Goal: Information Seeking & Learning: Understand process/instructions

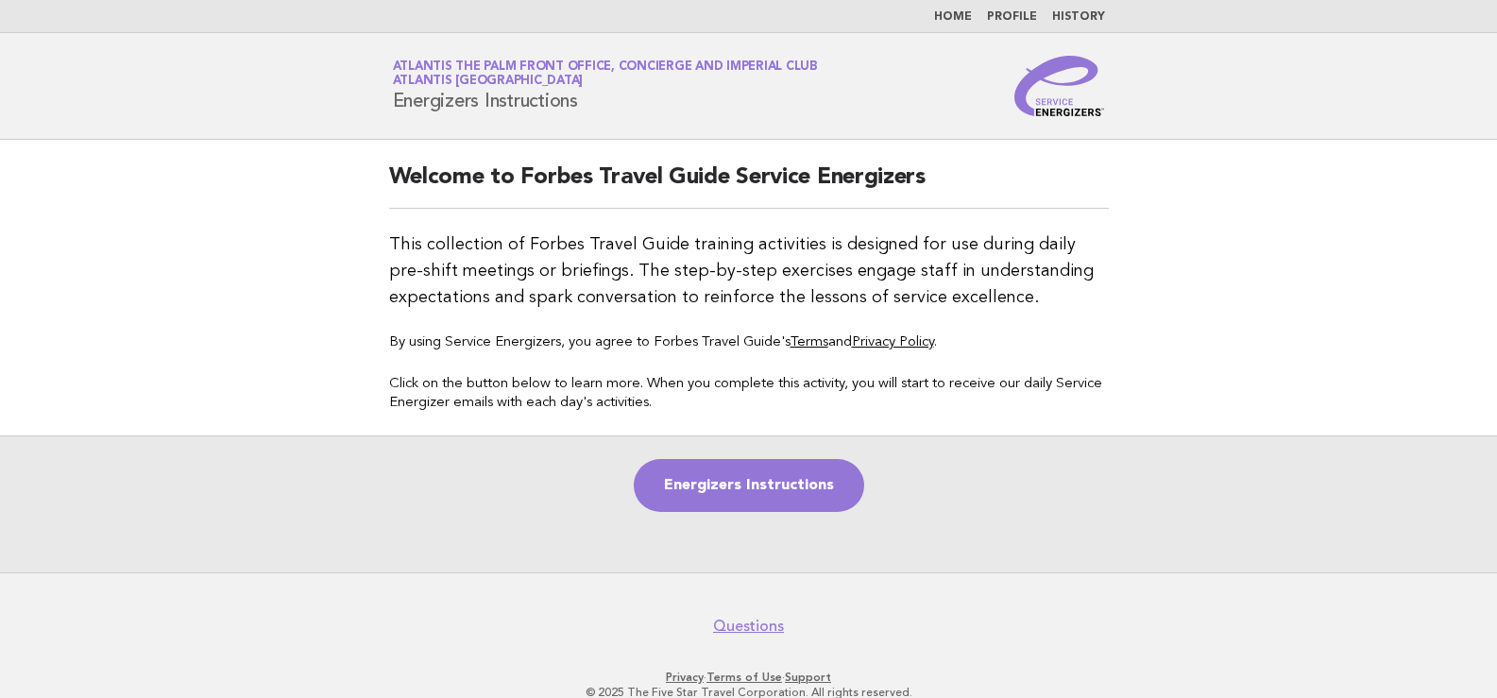
click at [1017, 13] on link "Profile" at bounding box center [1012, 16] width 50 height 11
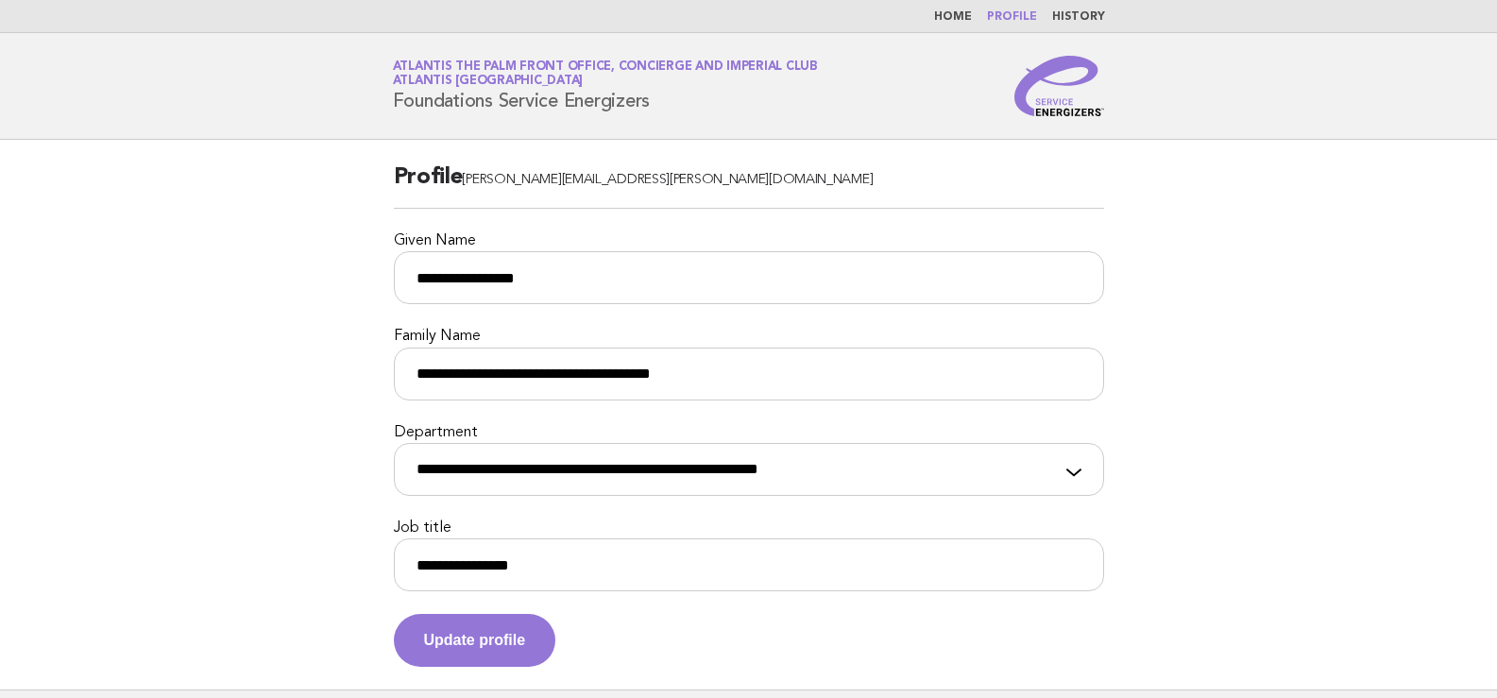
click at [962, 22] on link "Home" at bounding box center [953, 16] width 38 height 11
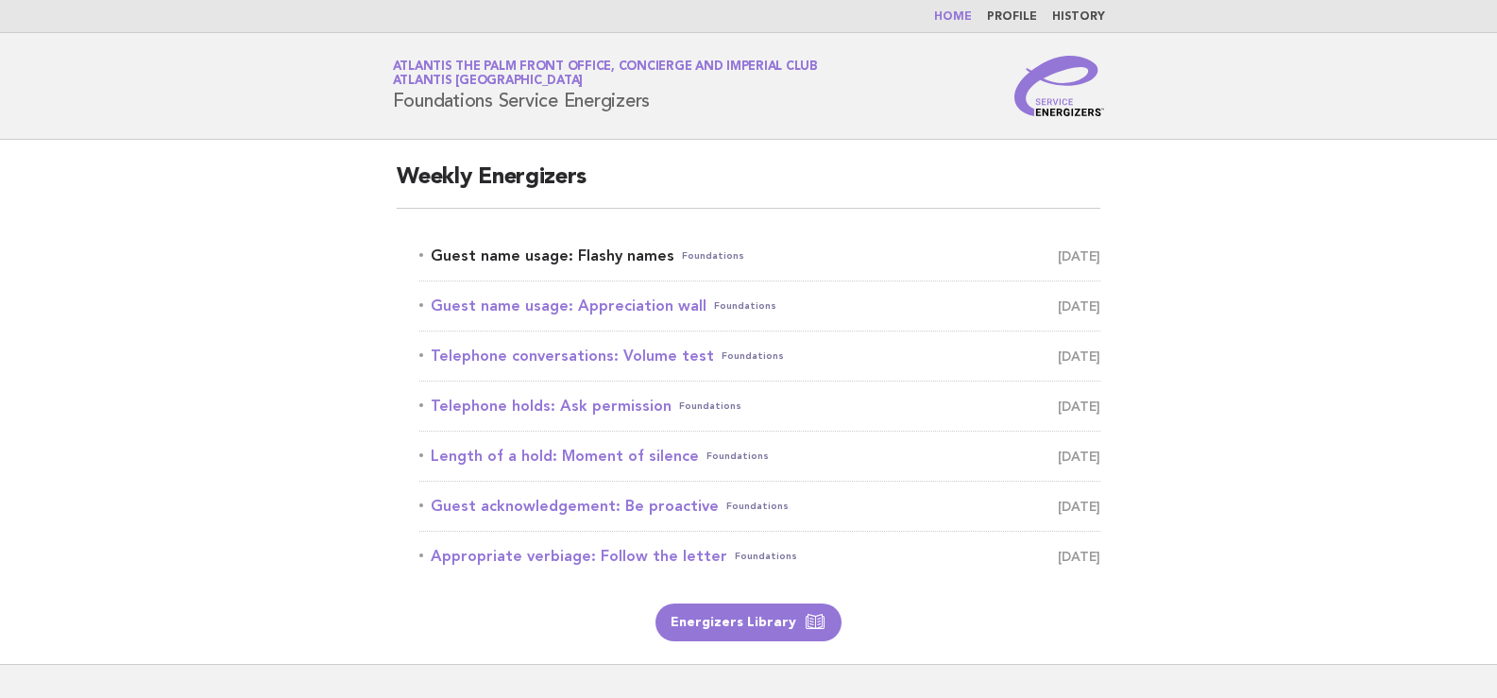
click at [601, 257] on link "Guest name usage: Flashy names Foundations August 17" at bounding box center [759, 256] width 681 height 26
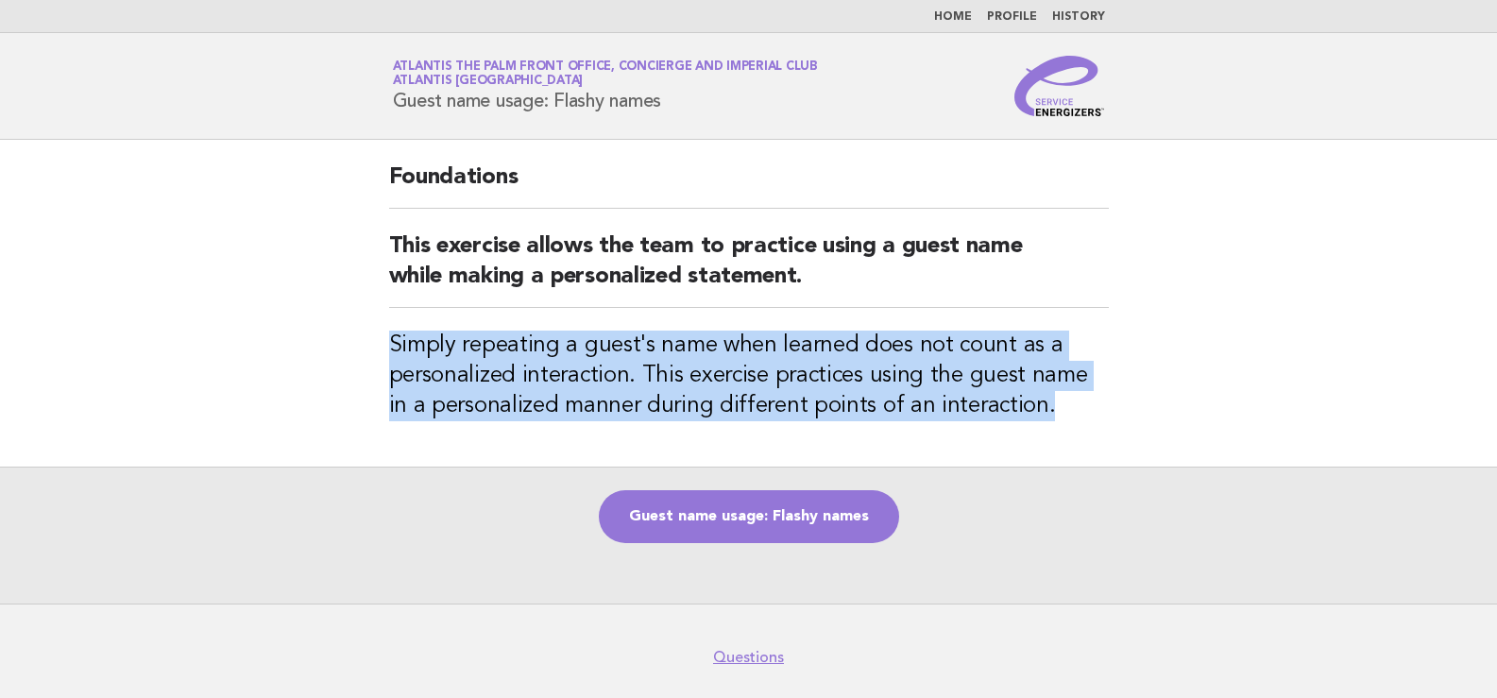
drag, startPoint x: 1027, startPoint y: 415, endPoint x: 372, endPoint y: 348, distance: 658.7
click at [372, 348] on div "Foundations This exercise allows the team to practice using a guest name while …" at bounding box center [748, 303] width 765 height 327
copy h3 "Simply repeating a guest's name when learned does not count as a personalized i…"
click at [778, 506] on link "Guest name usage: Flashy names" at bounding box center [749, 516] width 300 height 53
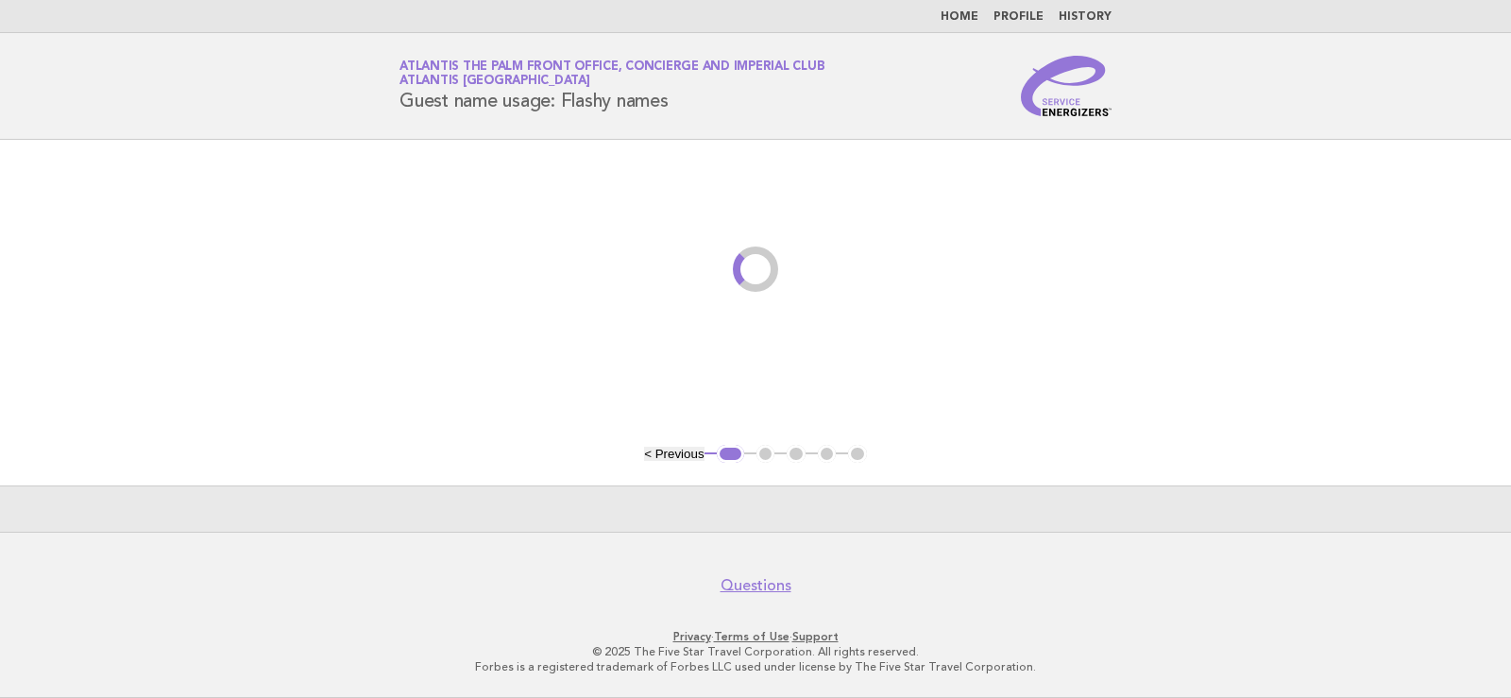
click at [823, 278] on div at bounding box center [755, 291] width 755 height 45
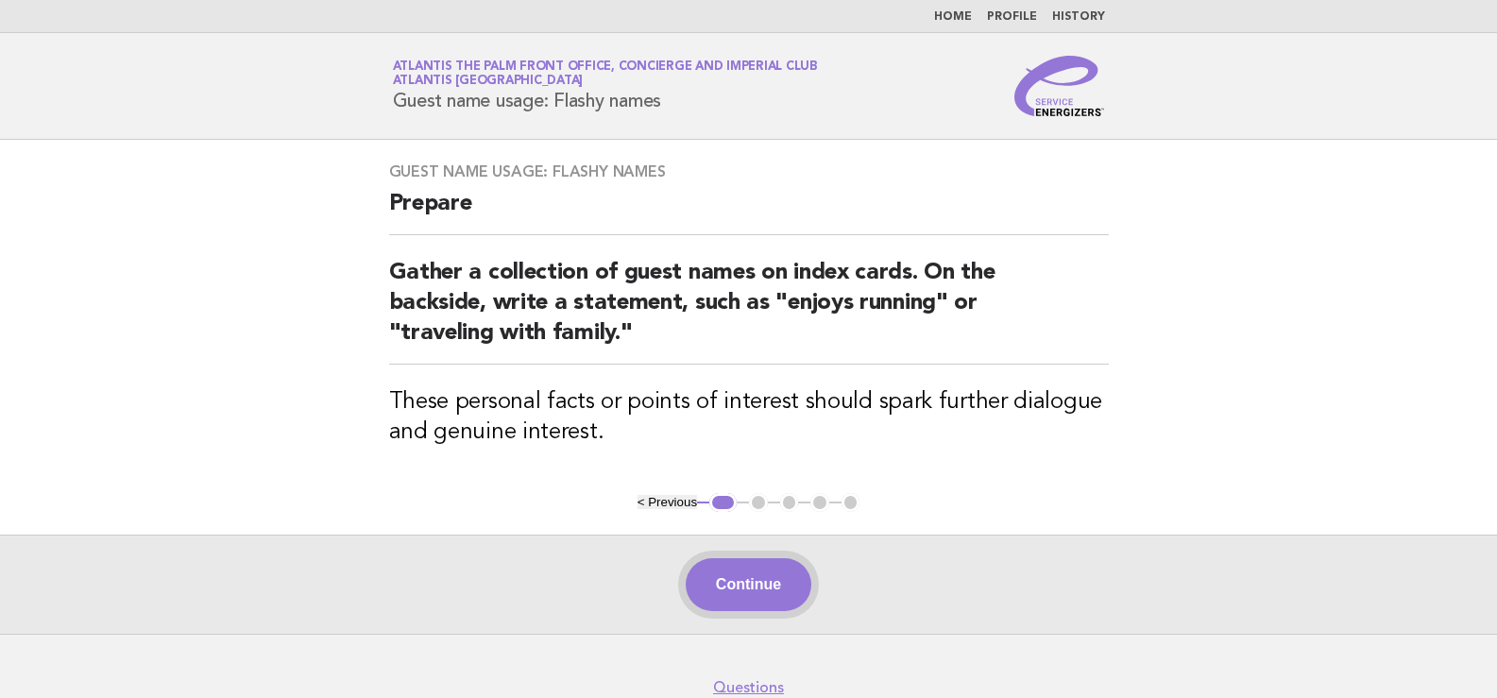
click at [758, 595] on button "Continue" at bounding box center [749, 584] width 126 height 53
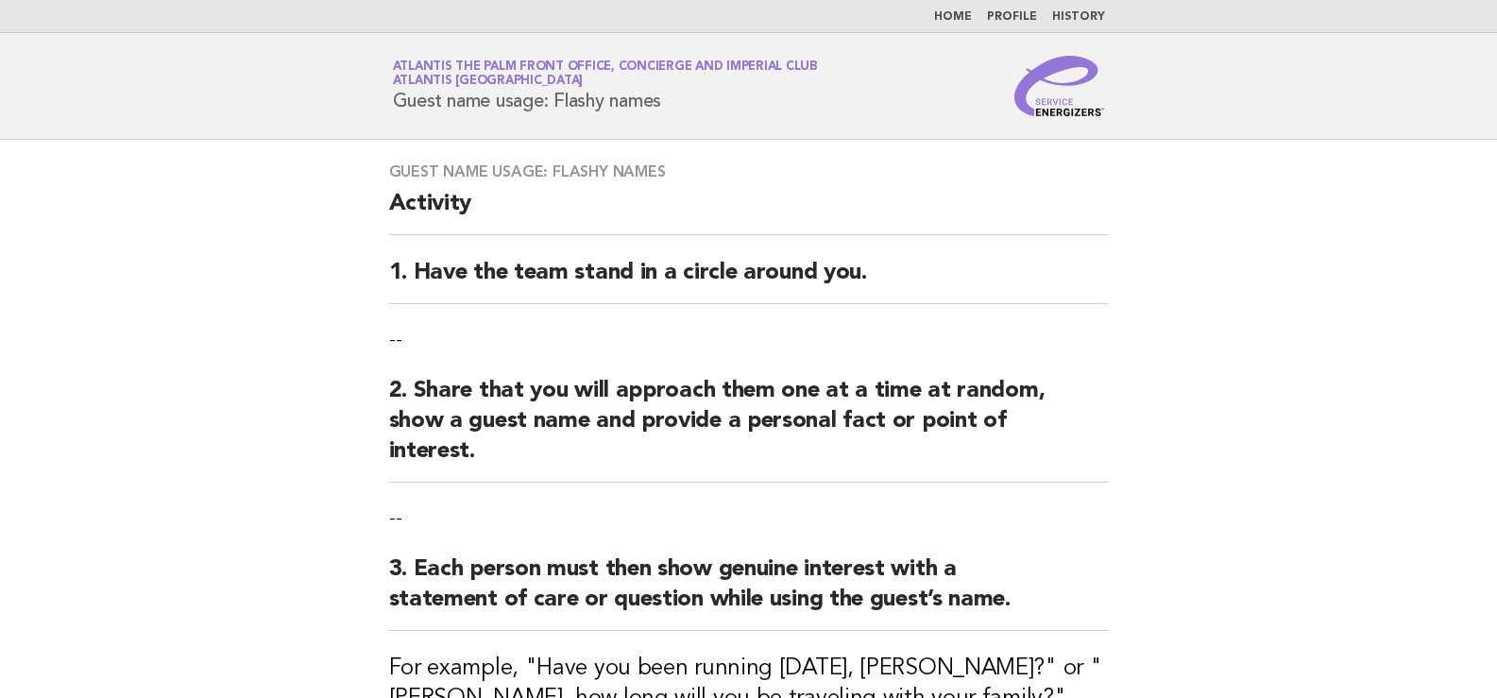
scroll to position [252, 0]
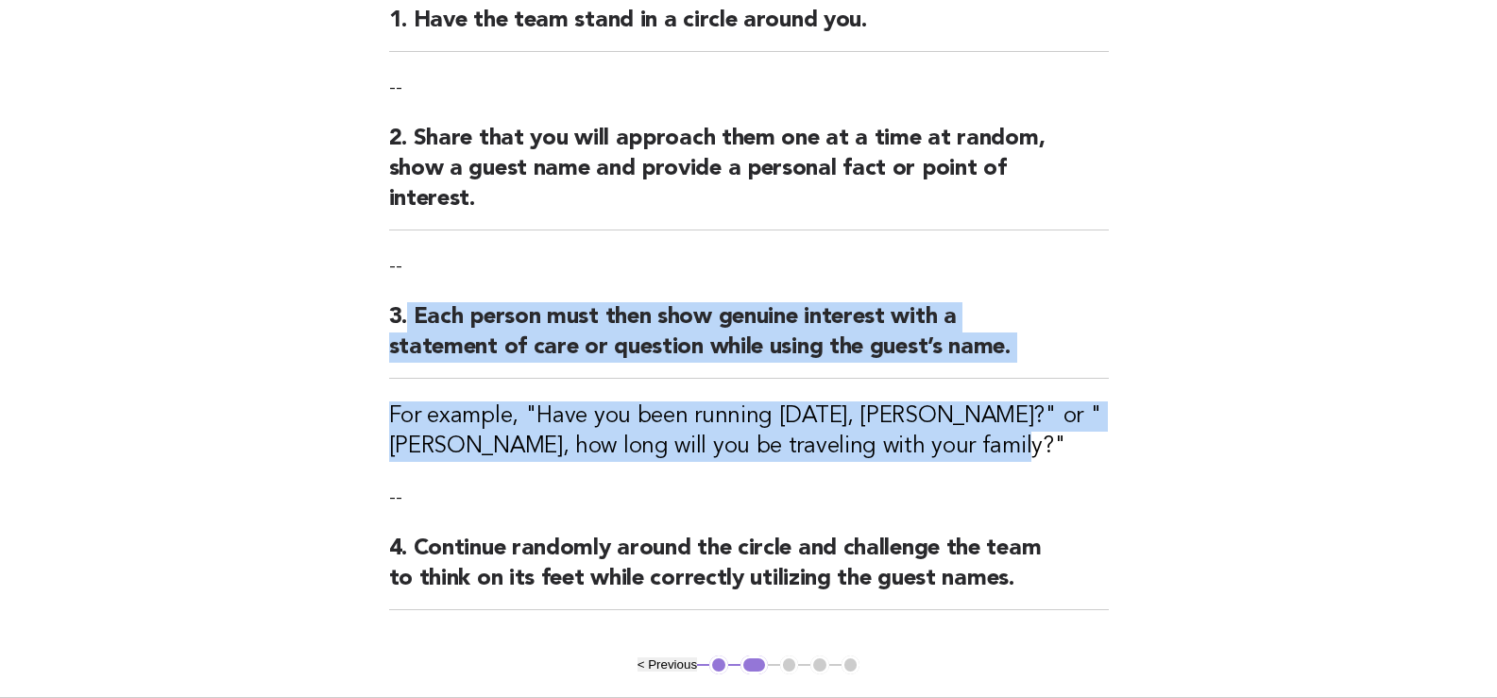
drag, startPoint x: 970, startPoint y: 448, endPoint x: 409, endPoint y: 322, distance: 574.8
click at [409, 322] on div "Guest name usage: Flashy names Activity 1. Have the team stand in a circle arou…" at bounding box center [748, 272] width 765 height 768
copy div "Each person must then show genuine interest with a statement of care or questio…"
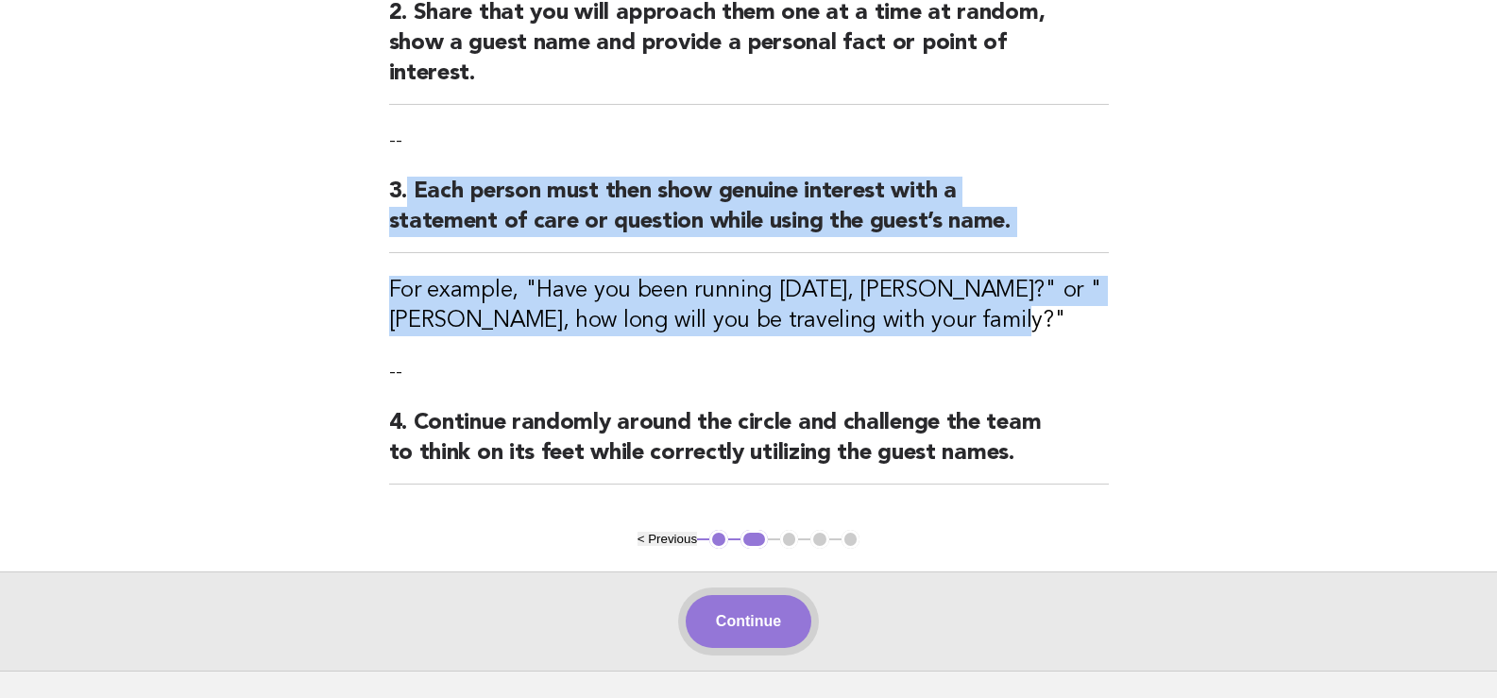
click at [729, 615] on button "Continue" at bounding box center [749, 621] width 126 height 53
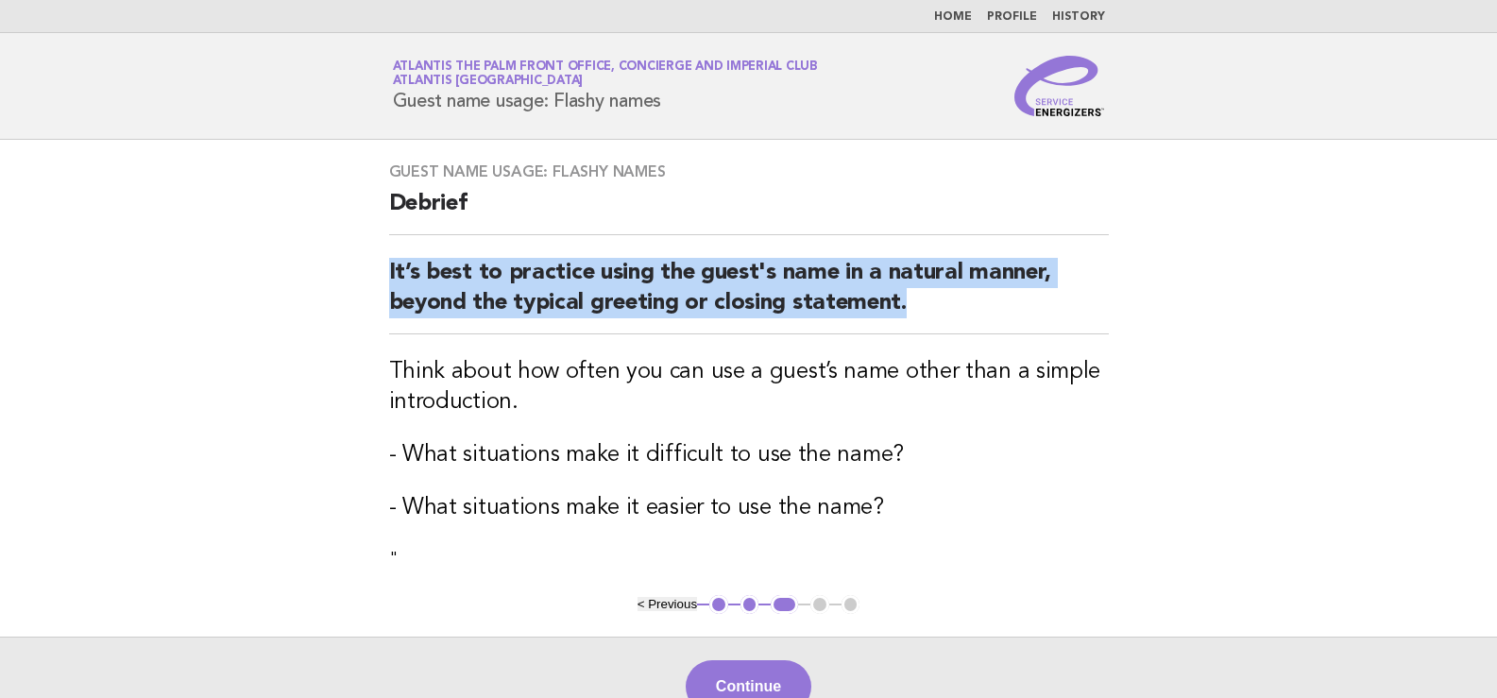
drag, startPoint x: 911, startPoint y: 310, endPoint x: 382, endPoint y: 275, distance: 530.9
click at [382, 275] on div "Guest name usage: Flashy names Debrief It’s best to practice using the guest's …" at bounding box center [748, 367] width 765 height 455
copy h2 "It’s best to practice using the guest's name in a natural manner, beyond the ty…"
click at [755, 682] on button "Continue" at bounding box center [749, 686] width 126 height 53
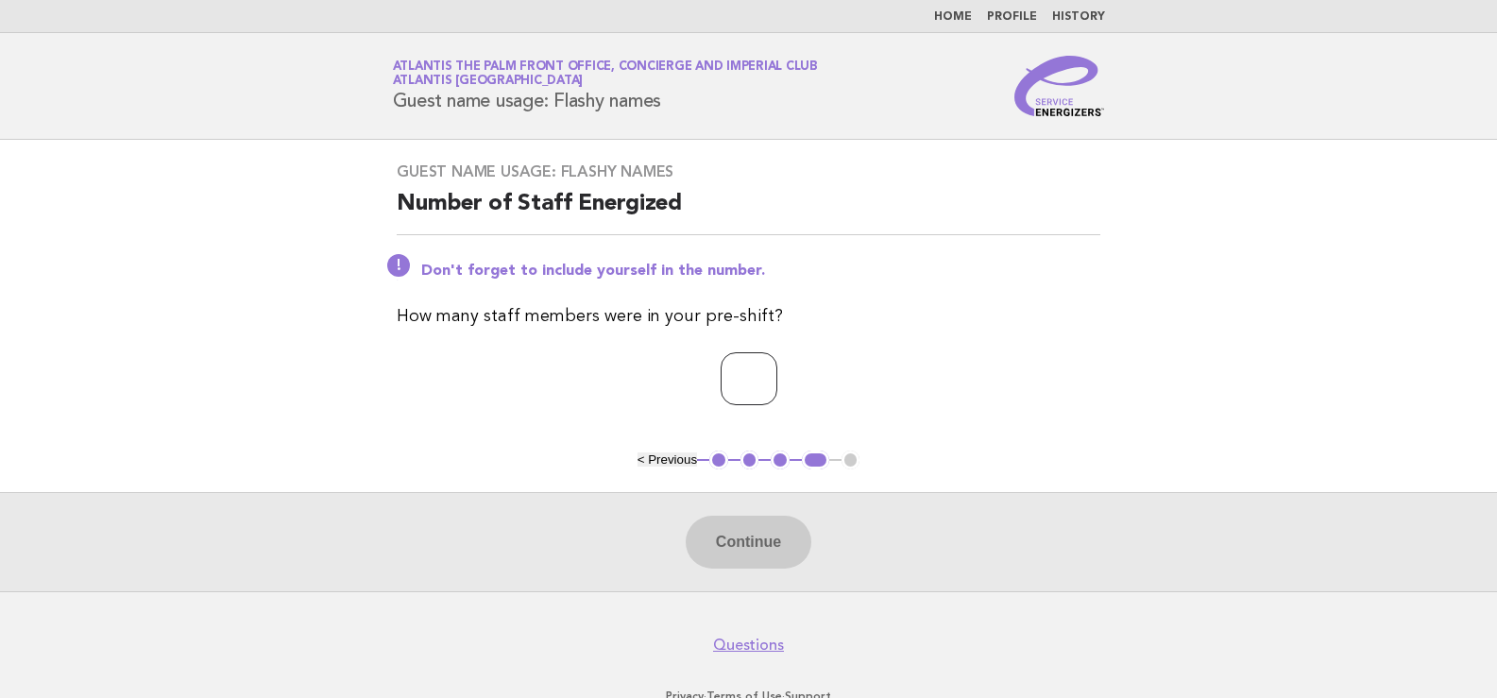
click at [727, 360] on input "number" at bounding box center [749, 378] width 57 height 53
type input "*"
click at [738, 535] on button "Continue" at bounding box center [749, 542] width 126 height 53
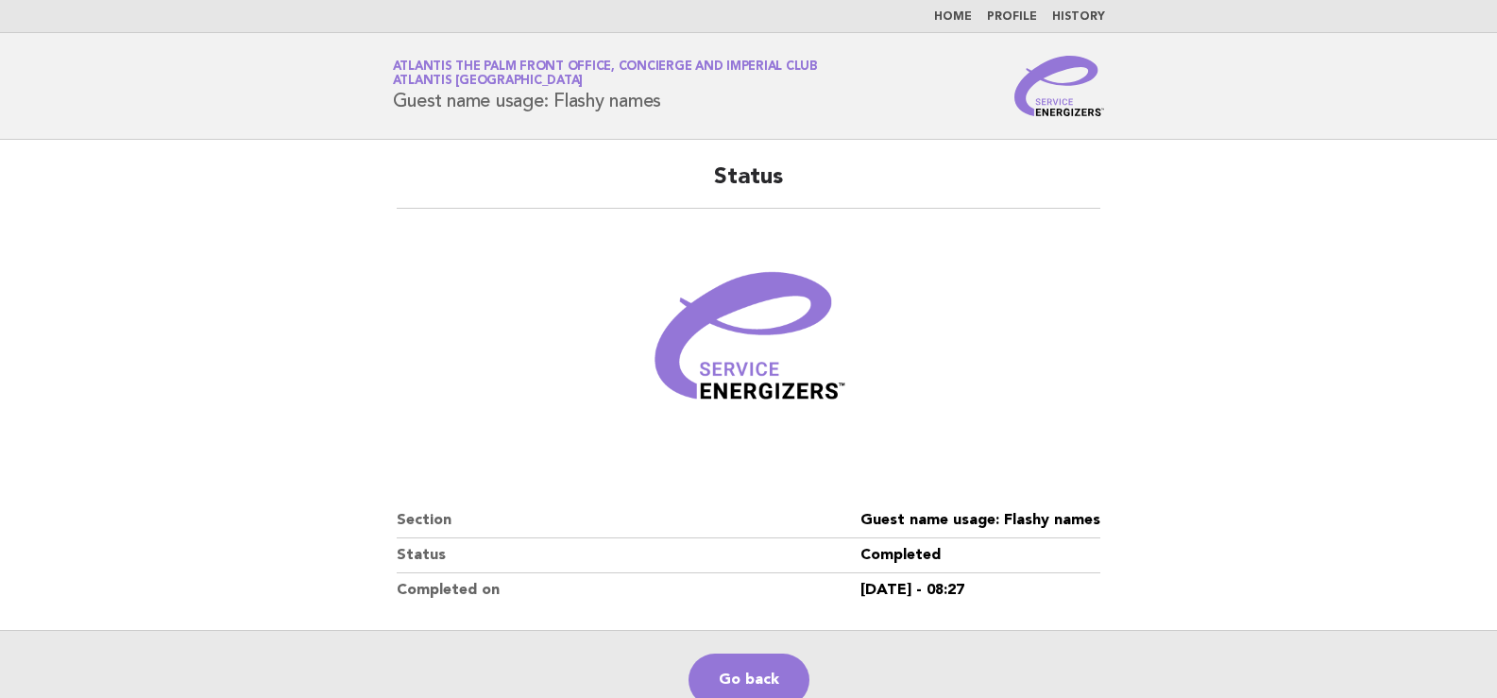
click at [218, 218] on main "Status Section Guest name usage: Flashy names Status Completed Completed on 17/…" at bounding box center [748, 434] width 1497 height 589
